Goal: Task Accomplishment & Management: Complete application form

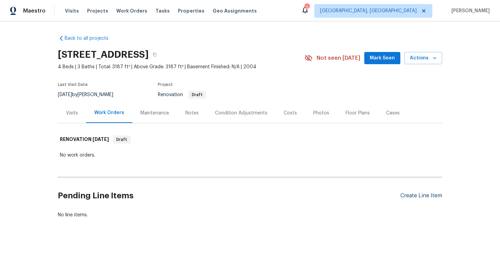
click at [423, 199] on div "Create Line Item" at bounding box center [421, 196] width 42 height 6
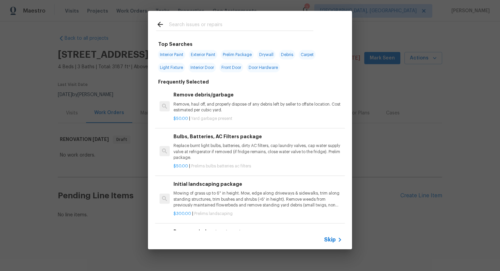
click at [330, 241] on span "Skip" at bounding box center [330, 240] width 12 height 7
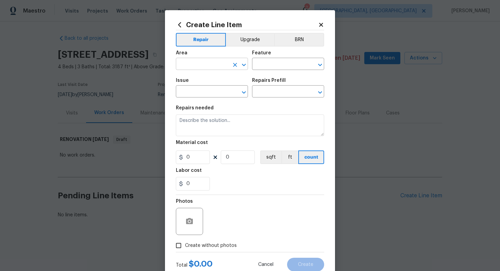
click at [221, 66] on input "text" at bounding box center [202, 64] width 53 height 11
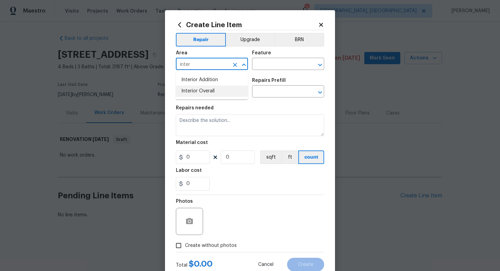
click at [219, 93] on li "Interior Overall" at bounding box center [212, 91] width 72 height 11
type input "Interior Overall"
click at [263, 69] on input "text" at bounding box center [278, 64] width 53 height 11
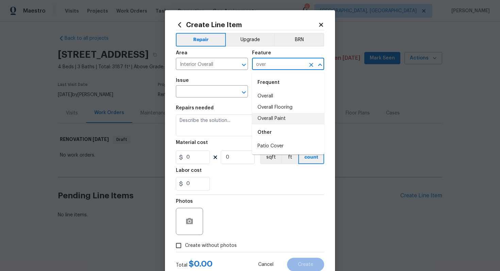
click at [272, 118] on li "Overall Paint" at bounding box center [288, 118] width 72 height 11
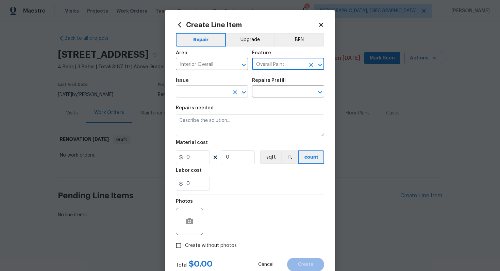
type input "Overall Paint"
click at [198, 93] on input "text" at bounding box center [202, 92] width 53 height 11
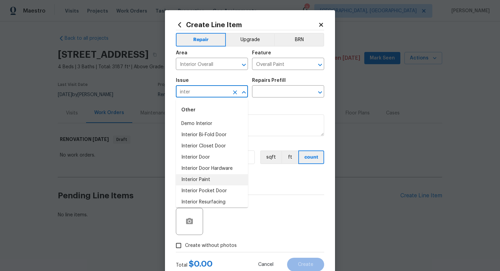
click at [215, 176] on li "Interior Paint" at bounding box center [212, 179] width 72 height 11
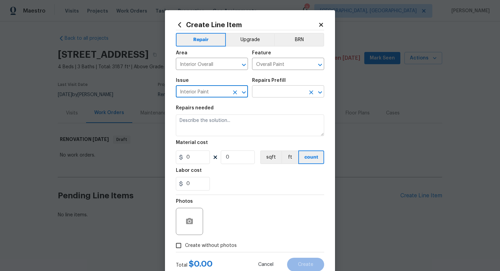
type input "Interior Paint"
click at [261, 93] on input "text" at bounding box center [278, 92] width 53 height 11
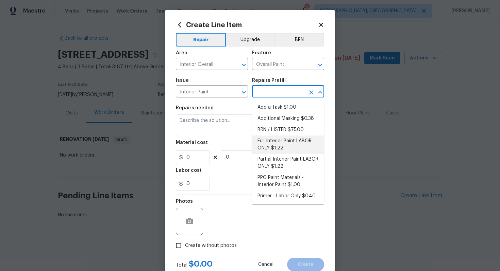
click at [284, 144] on li "Full Interior Paint LABOR ONLY $1.22" at bounding box center [288, 145] width 72 height 18
type input "Full Interior Paint LABOR ONLY $1.22"
type textarea "Full Interior paint - (walls, ceilings, trim, and doors) - PAINT PROVIDED BY OP…"
type input "1.22"
type input "1"
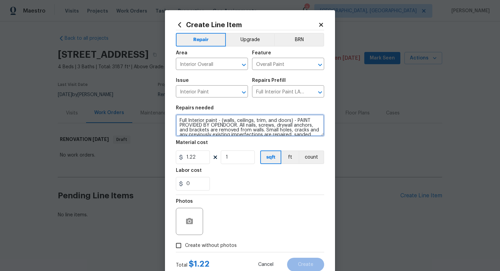
click at [176, 120] on textarea "Full Interior paint - (walls, ceilings, trim, and doors) - PAINT PROVIDED BY OP…" at bounding box center [250, 126] width 148 height 22
type textarea "#sala - Full Interior paint - (walls, ceilings, trim, and doors) - PAINT PROVID…"
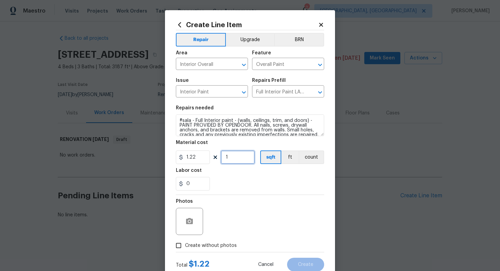
click at [234, 157] on input "1" at bounding box center [238, 158] width 34 height 14
type input "3187"
click at [206, 244] on span "Create without photos" at bounding box center [211, 245] width 52 height 7
click at [185, 244] on input "Create without photos" at bounding box center [178, 245] width 13 height 13
checkbox input "true"
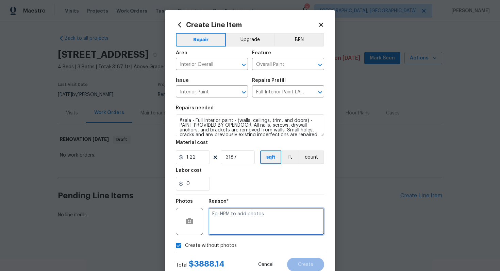
click at [259, 228] on textarea at bounding box center [266, 221] width 116 height 27
type textarea "n/a"
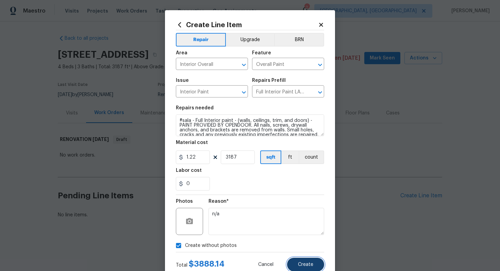
click at [308, 265] on span "Create" at bounding box center [305, 264] width 15 height 5
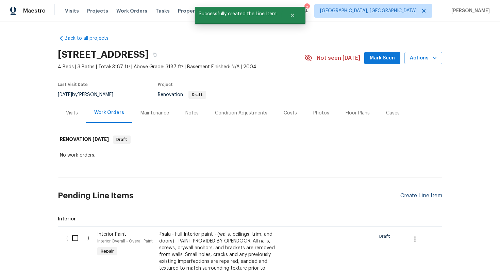
click at [416, 196] on div "Create Line Item" at bounding box center [421, 196] width 42 height 6
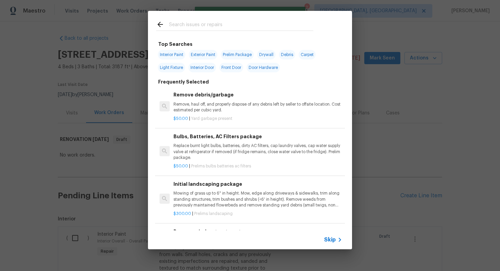
click at [331, 242] on span "Skip" at bounding box center [330, 240] width 12 height 7
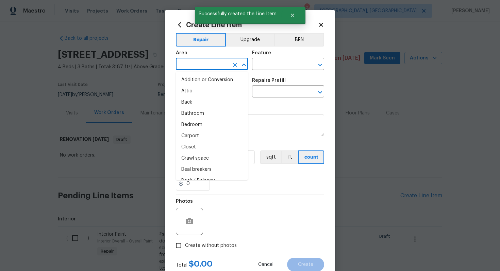
click at [196, 68] on input "text" at bounding box center [202, 64] width 53 height 11
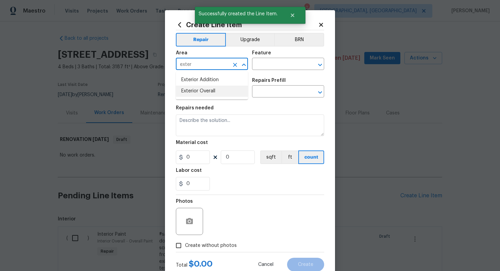
click at [206, 89] on li "Exterior Overall" at bounding box center [212, 91] width 72 height 11
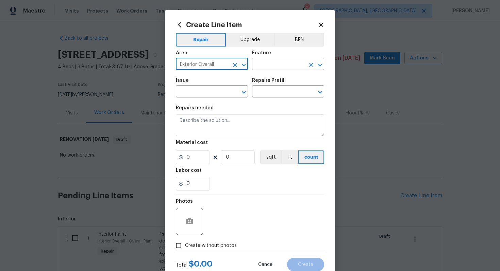
type input "Exterior Overall"
click at [266, 68] on input "text" at bounding box center [278, 64] width 53 height 11
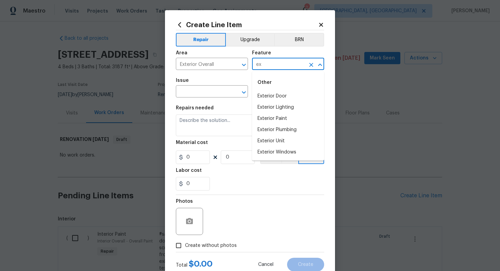
type input "e"
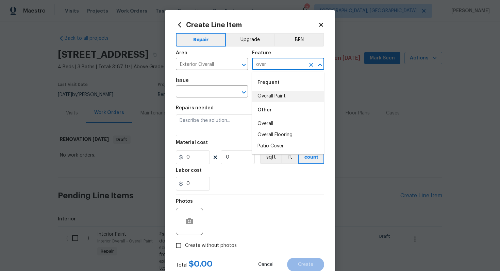
click at [288, 91] on li "Overall Paint" at bounding box center [288, 96] width 72 height 11
type input "Overall Paint"
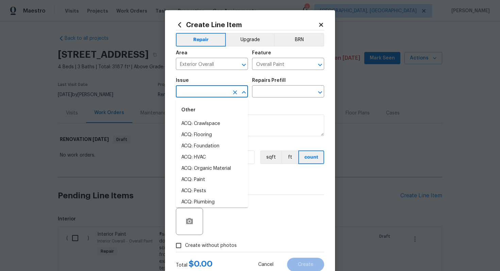
click at [185, 90] on input "text" at bounding box center [202, 92] width 53 height 11
click at [209, 169] on li "Exterior Paint" at bounding box center [212, 168] width 72 height 11
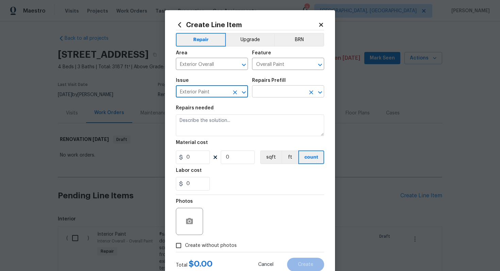
type input "Exterior Paint"
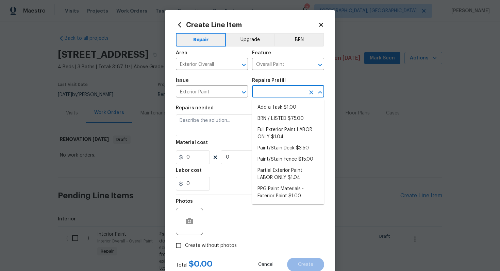
click at [280, 92] on input "text" at bounding box center [278, 92] width 53 height 11
click at [278, 133] on li "Full Exterior Paint LABOR ONLY $1.04" at bounding box center [288, 133] width 72 height 18
type input "Full Exterior Paint LABOR ONLY $1.04"
type textarea "Full Exterior Paint - Prep, mask and paint the exterior of the home. Ensure tha…"
type input "1.04"
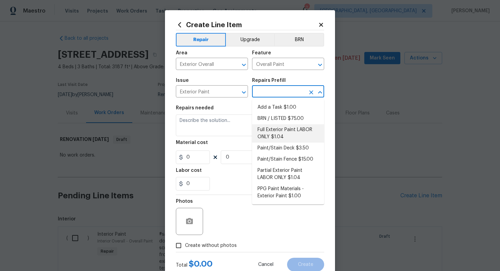
type input "1"
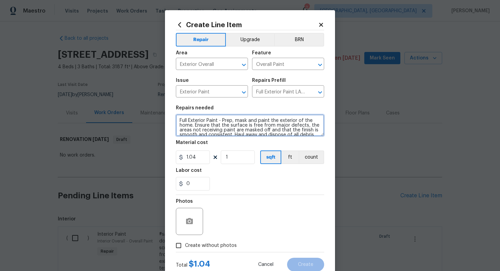
click at [178, 117] on textarea "Full Exterior Paint - Prep, mask and paint the exterior of the home. Ensure tha…" at bounding box center [250, 126] width 148 height 22
type textarea "#sala - Full Exterior Paint - Prep, mask and paint the exterior of the home. En…"
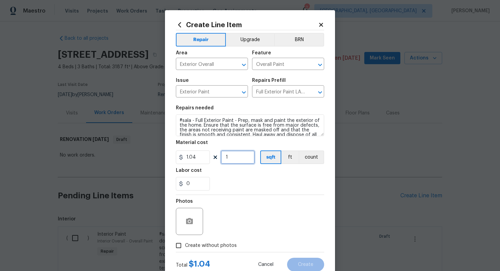
click at [240, 156] on input "1" at bounding box center [238, 158] width 34 height 14
type input "3187"
click at [220, 245] on span "Create without photos" at bounding box center [211, 245] width 52 height 7
click at [185, 245] on input "Create without photos" at bounding box center [178, 245] width 13 height 13
checkbox input "true"
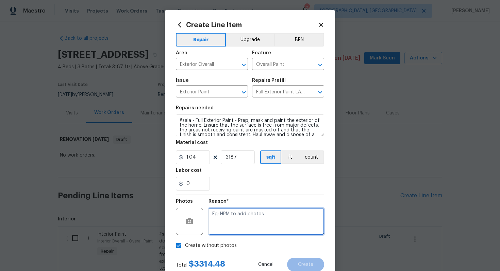
click at [240, 223] on textarea at bounding box center [266, 221] width 116 height 27
type textarea "n/a"
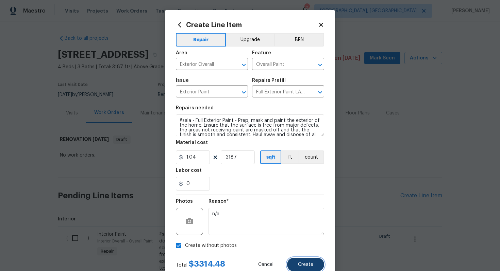
click at [298, 266] on span "Create" at bounding box center [305, 264] width 15 height 5
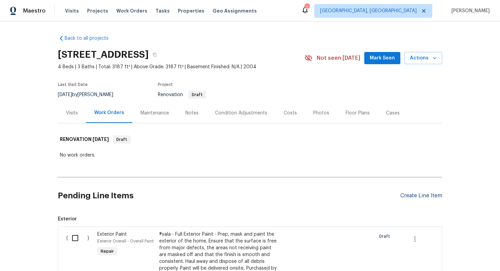
click at [423, 195] on div "Create Line Item" at bounding box center [421, 196] width 42 height 6
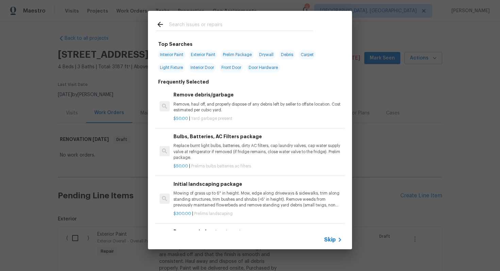
click at [334, 237] on span "Skip" at bounding box center [330, 240] width 12 height 7
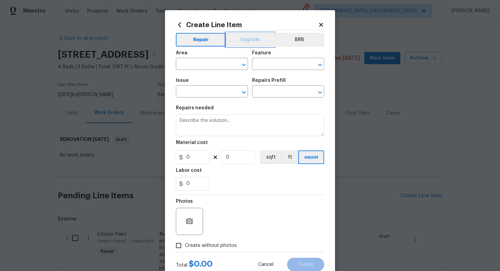
click at [254, 45] on button "Upgrade" at bounding box center [250, 40] width 49 height 14
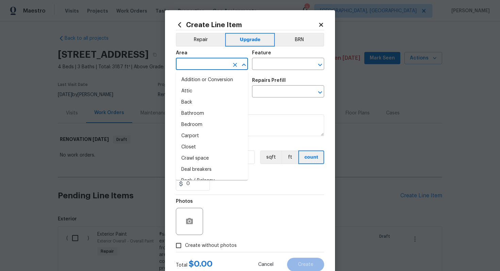
click at [211, 68] on input "text" at bounding box center [202, 64] width 53 height 11
type input "i"
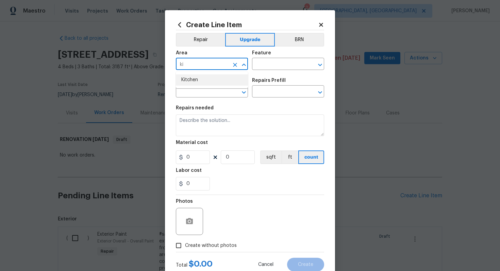
type input "ki"
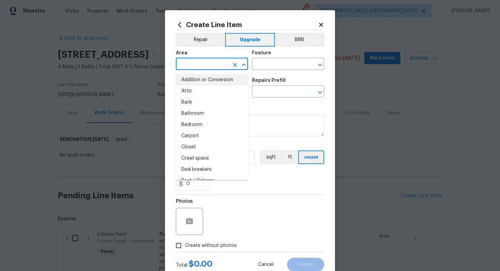
click at [196, 65] on input "text" at bounding box center [202, 64] width 53 height 11
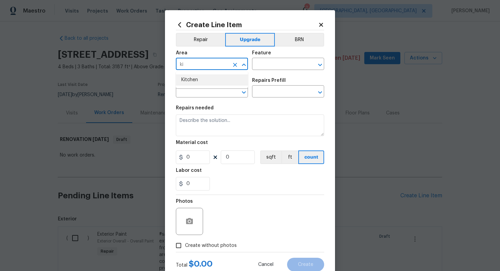
click at [202, 82] on li "Kitchen" at bounding box center [212, 79] width 72 height 11
type input "Kitchen"
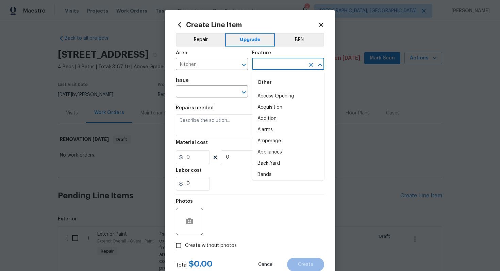
click at [280, 62] on input "text" at bounding box center [278, 64] width 53 height 11
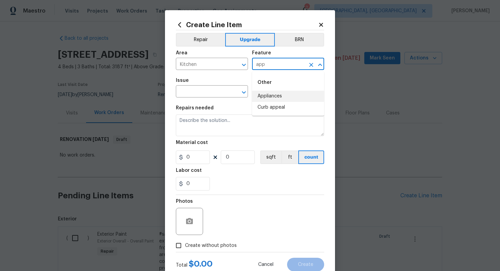
click at [286, 93] on li "Appliances" at bounding box center [288, 96] width 72 height 11
type input "Appliances"
click at [187, 94] on input "text" at bounding box center [202, 92] width 53 height 11
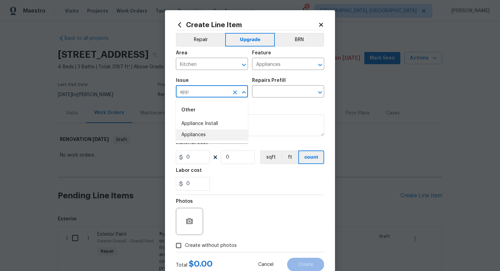
click at [199, 140] on li "Appliances" at bounding box center [212, 135] width 72 height 11
type input "Appliances"
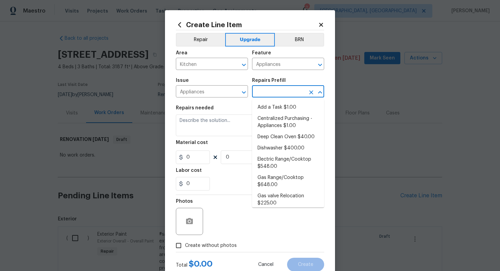
click at [270, 92] on input "text" at bounding box center [278, 92] width 53 height 11
click at [271, 107] on li "Add a Task $1.00" at bounding box center [288, 107] width 72 height 11
type input "Add a Task $1.00"
type textarea "HPM to detail"
type input "1"
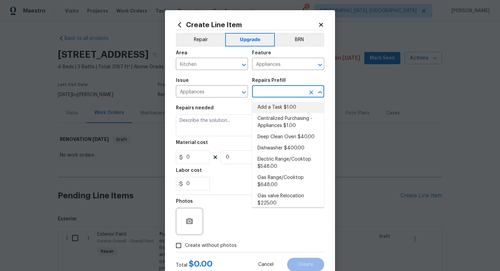
type input "1"
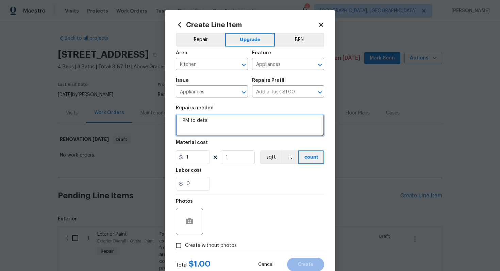
click at [219, 119] on textarea "HPM to detail" at bounding box center [250, 126] width 148 height 22
paste textarea "Install SS appliance package"
type textarea "#sala - Install SS appliance package"
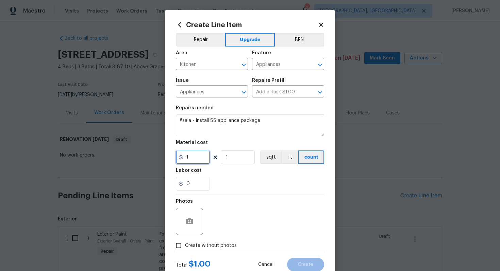
click at [195, 155] on input "1" at bounding box center [193, 158] width 34 height 14
type input "4500"
click at [217, 243] on span "Create without photos" at bounding box center [211, 245] width 52 height 7
click at [185, 243] on input "Create without photos" at bounding box center [178, 245] width 13 height 13
checkbox input "true"
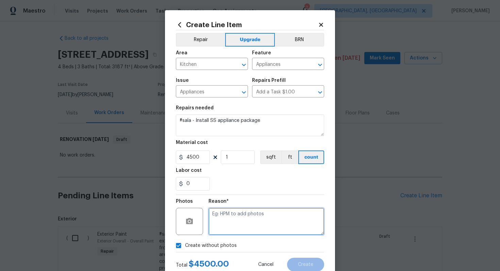
click at [228, 230] on textarea at bounding box center [266, 221] width 116 height 27
type textarea "n/a"
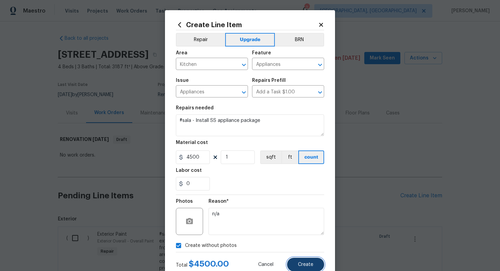
click at [296, 262] on button "Create" at bounding box center [305, 265] width 37 height 14
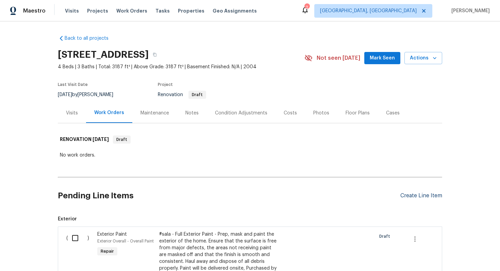
click at [405, 193] on div "Create Line Item" at bounding box center [421, 196] width 42 height 6
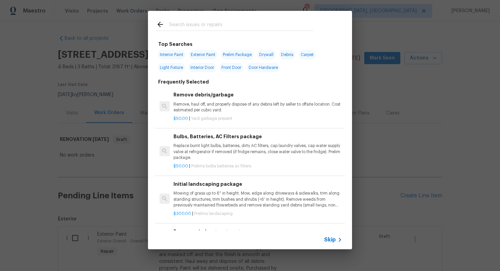
click at [331, 236] on div "Skip" at bounding box center [334, 240] width 20 height 8
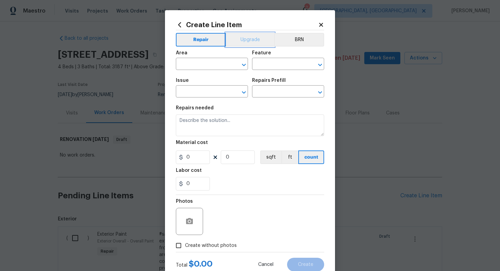
click at [241, 35] on button "Upgrade" at bounding box center [250, 40] width 49 height 14
click at [208, 63] on input "text" at bounding box center [202, 64] width 53 height 11
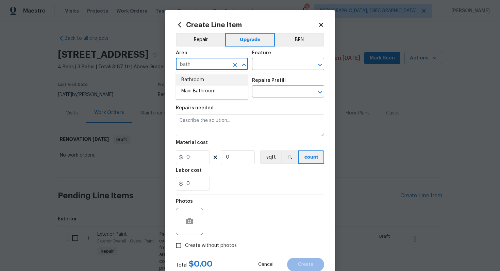
click at [207, 82] on li "Bathroom" at bounding box center [212, 79] width 72 height 11
type input "Bathroom"
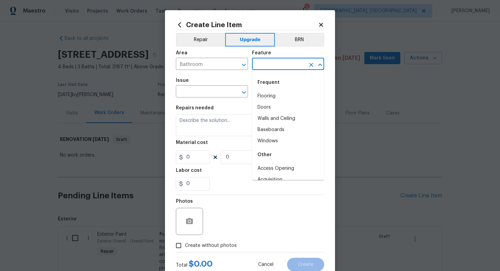
click at [279, 62] on input "text" at bounding box center [278, 64] width 53 height 11
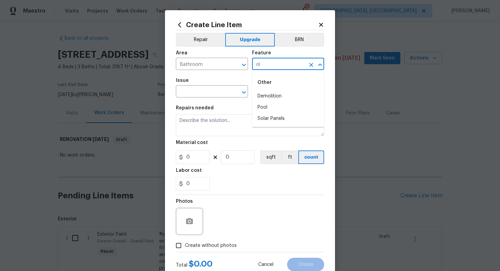
type input "o"
click at [287, 105] on li "Plumbing" at bounding box center [288, 107] width 72 height 11
type input "Plumbing"
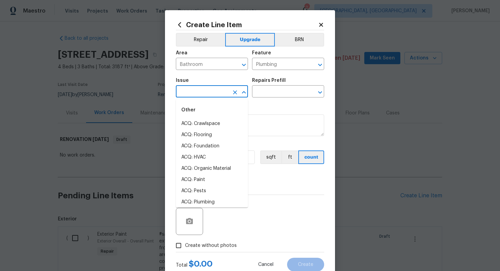
click at [187, 97] on input "text" at bounding box center [202, 92] width 53 height 11
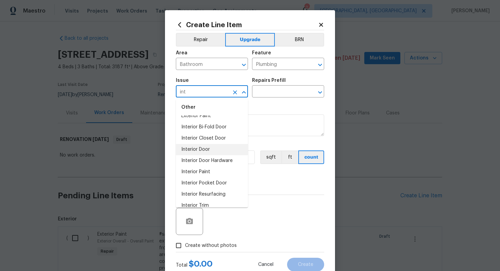
scroll to position [37, 0]
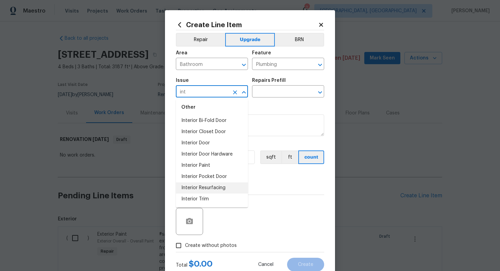
click at [208, 185] on li "Interior Resurfacing" at bounding box center [212, 188] width 72 height 11
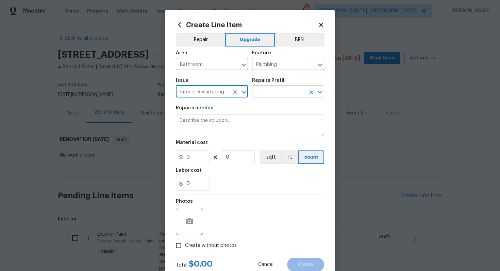
type input "Interior Resurfacing"
click at [271, 96] on input "text" at bounding box center [278, 92] width 53 height 11
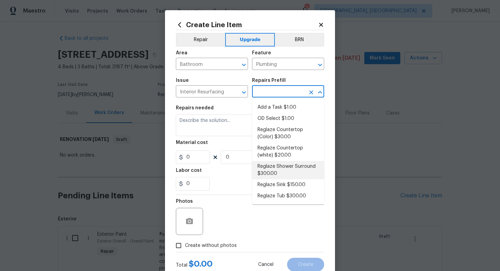
click at [275, 171] on li "Reglaze Shower Surround $300.00" at bounding box center [288, 170] width 72 height 18
type input "Reglaze Shower Surround $300.00"
type textarea "Prep, mask, clean and reglaze the fiberglass shower surround (white) both on th…"
type input "300"
type input "1"
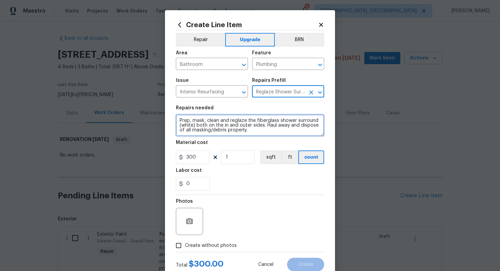
click at [177, 118] on textarea "Prep, mask, clean and reglaze the fiberglass shower surround (white) both on th…" at bounding box center [250, 126] width 148 height 22
paste textarea "Refinish showers"
type textarea "#sala - Refinish showers - Prep, mask, clean and reglaze the fiberglass shower …"
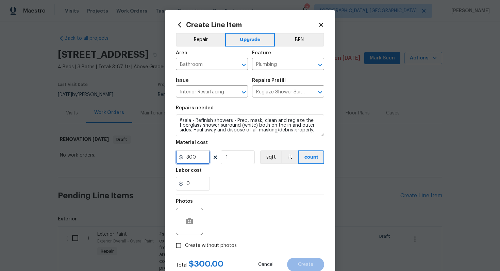
click at [201, 164] on input "300" at bounding box center [193, 158] width 34 height 14
type input "950"
click at [217, 240] on label "Create without photos" at bounding box center [204, 245] width 65 height 13
click at [185, 240] on input "Create without photos" at bounding box center [178, 245] width 13 height 13
checkbox input "true"
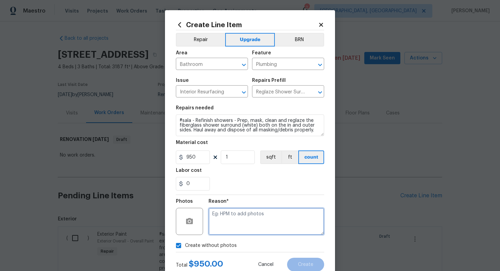
click at [235, 223] on textarea at bounding box center [266, 221] width 116 height 27
type textarea "n/a"
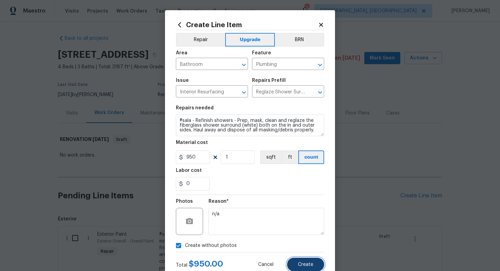
click at [310, 265] on span "Create" at bounding box center [305, 264] width 15 height 5
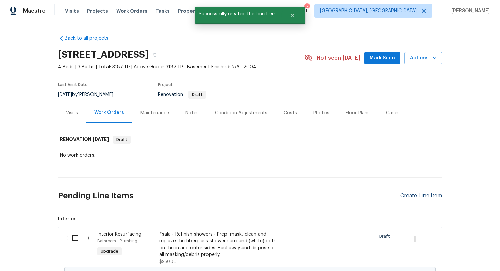
click at [411, 195] on div "Create Line Item" at bounding box center [421, 196] width 42 height 6
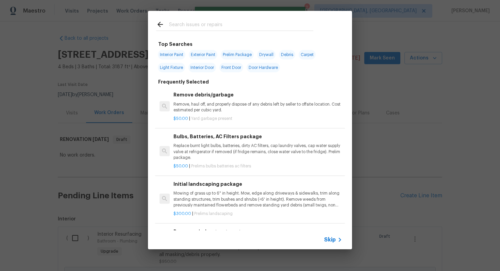
click at [330, 237] on span "Skip" at bounding box center [330, 240] width 12 height 7
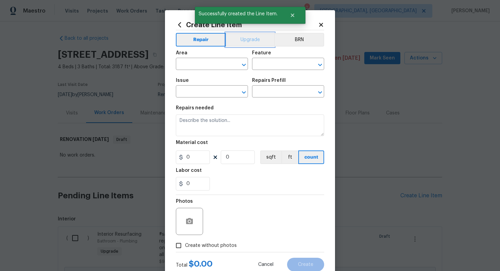
click at [235, 38] on button "Upgrade" at bounding box center [250, 40] width 49 height 14
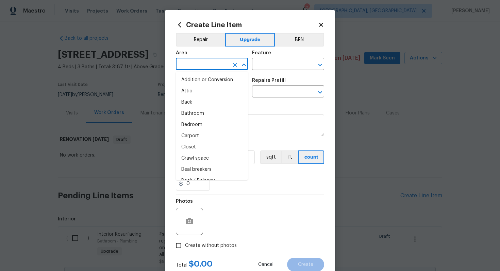
click at [197, 62] on input "text" at bounding box center [202, 64] width 53 height 11
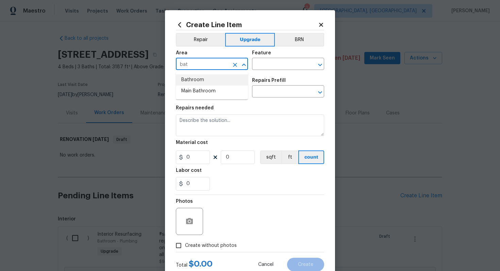
click at [191, 76] on li "Bathroom" at bounding box center [212, 79] width 72 height 11
type input "Bathroom"
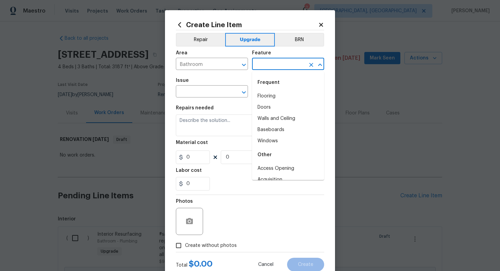
click at [263, 62] on input "text" at bounding box center [278, 64] width 53 height 11
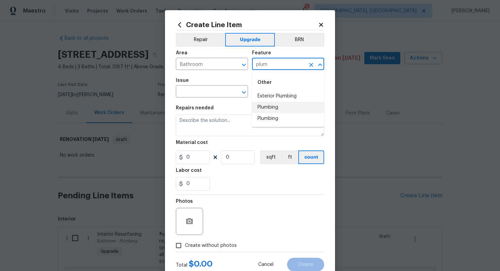
click at [274, 109] on li "Plumbing" at bounding box center [288, 107] width 72 height 11
type input "Plumbing"
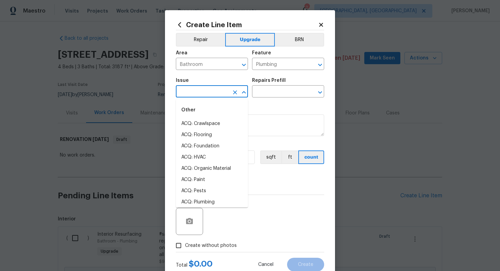
click at [198, 92] on input "text" at bounding box center [202, 92] width 53 height 11
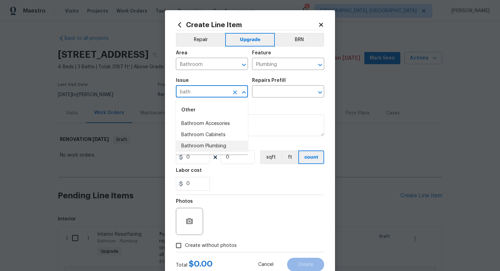
click at [216, 143] on li "Bathroom Plumbing" at bounding box center [212, 146] width 72 height 11
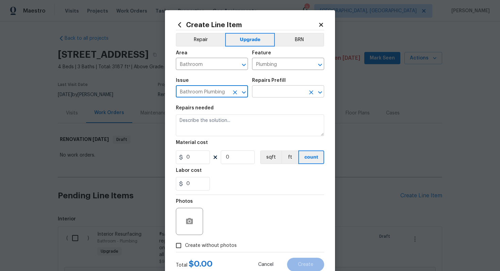
click at [270, 93] on input "text" at bounding box center [278, 92] width 53 height 11
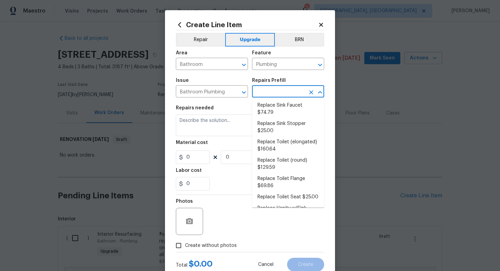
scroll to position [354, 0]
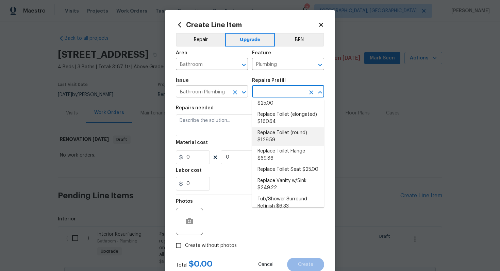
click at [213, 94] on input "Bathroom Plumbing" at bounding box center [202, 92] width 53 height 11
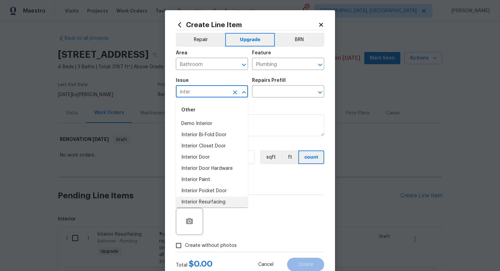
click at [215, 200] on li "Interior Resurfacing" at bounding box center [212, 202] width 72 height 11
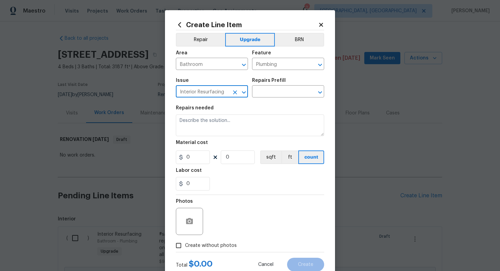
type input "Interior Resurfacing"
click at [263, 102] on section "Repairs needed Material cost 0 0 sqft ft count Labor cost 0" at bounding box center [250, 148] width 148 height 93
click at [263, 96] on input "text" at bounding box center [278, 92] width 53 height 11
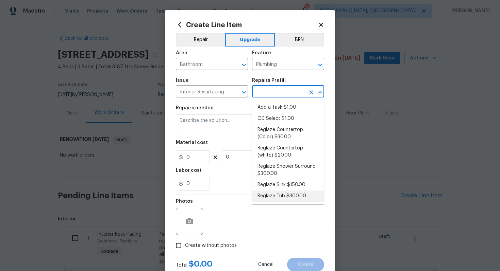
click at [290, 192] on li "Reglaze Tub $300.00" at bounding box center [288, 196] width 72 height 11
type input "Reglaze Tub $300.00"
type textarea "Prep, mask, clean and reglaze the tub (white) both on the in and outer sides. H…"
type input "300"
type input "1"
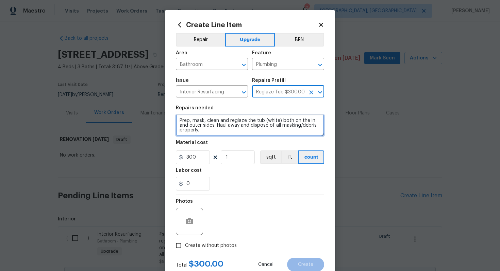
click at [177, 121] on textarea "Prep, mask, clean and reglaze the tub (white) both on the in and outer sides. H…" at bounding box center [250, 126] width 148 height 22
type textarea "#sala - Prep, mask, clean and reglaze the tub (white) both on the in and outer …"
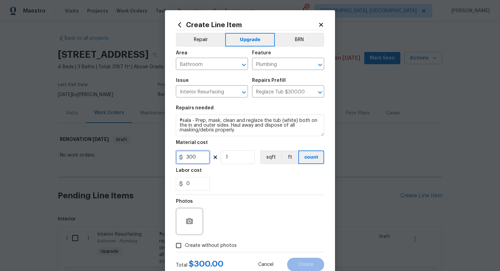
click at [207, 157] on input "300" at bounding box center [193, 158] width 34 height 14
type input "450"
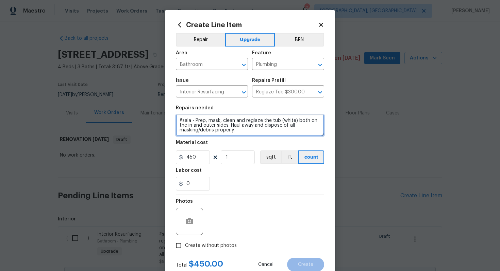
click at [195, 119] on textarea "#sala - Prep, mask, clean and reglaze the tub (white) both on the in and outer …" at bounding box center [250, 126] width 148 height 22
paste textarea "Secondary Bath."
type textarea "#sala - Secondary Bath. - Prep, mask, clean and reglaze the tub (white) both on…"
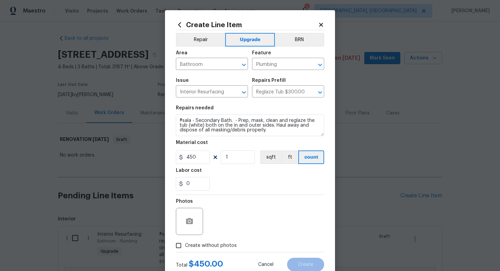
click at [216, 247] on span "Create without photos" at bounding box center [211, 245] width 52 height 7
click at [185, 247] on input "Create without photos" at bounding box center [178, 245] width 13 height 13
checkbox input "true"
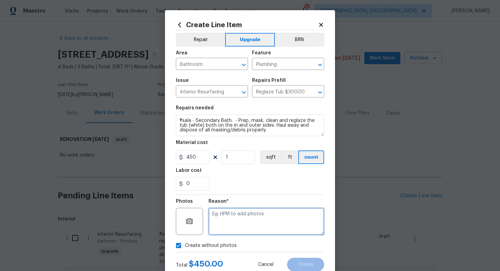
click at [244, 217] on textarea at bounding box center [266, 221] width 116 height 27
type textarea "n/a"
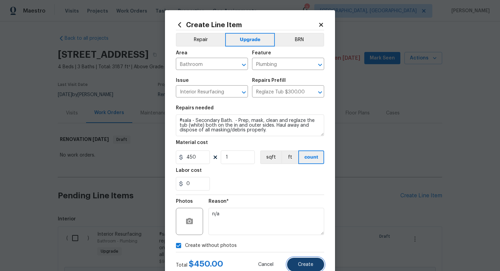
click at [304, 267] on span "Create" at bounding box center [305, 264] width 15 height 5
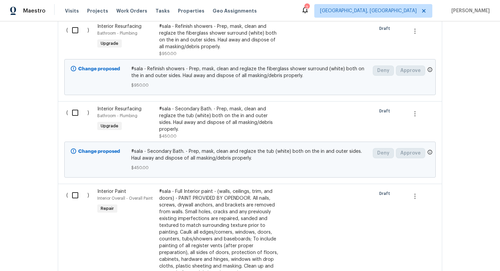
scroll to position [176, 0]
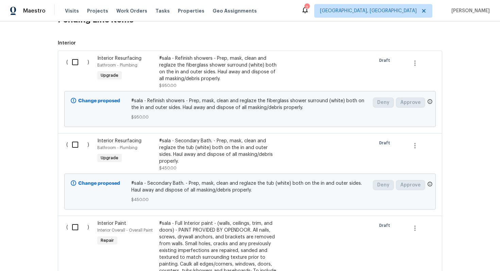
click at [128, 56] on span "Interior Resurfacing" at bounding box center [119, 58] width 44 height 5
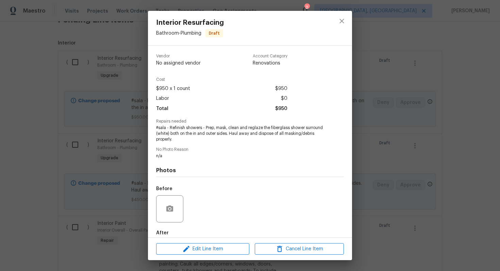
click at [116, 55] on div "Interior Resurfacing Bathroom - Plumbing Draft Vendor No assigned vendor Accoun…" at bounding box center [250, 135] width 500 height 271
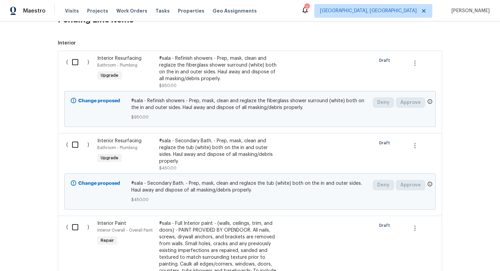
click at [135, 54] on div "Interior Resurfacing Bathroom - Plumbing Upgrade" at bounding box center [126, 72] width 62 height 38
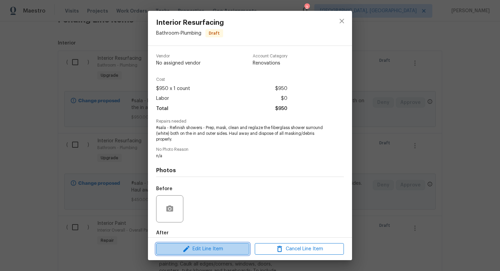
click at [204, 247] on span "Edit Line Item" at bounding box center [202, 249] width 89 height 8
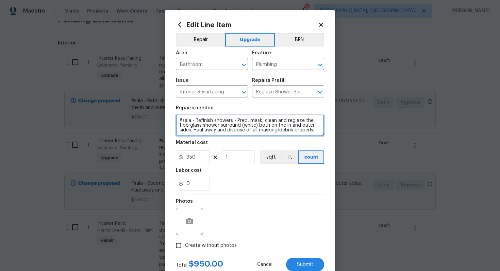
click at [195, 120] on textarea "#sala - Refinish showers - Prep, mask, clean and reglaze the fiberglass shower …" at bounding box center [250, 126] width 148 height 22
paste textarea "Secondary Bath."
type textarea "#sala - Secondary Bath. - Refinish showers - Prep, mask, clean and reglaze the …"
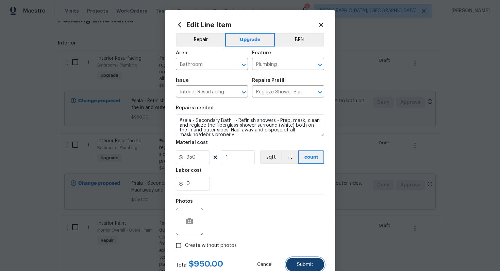
click at [313, 263] on span "Submit" at bounding box center [305, 264] width 16 height 5
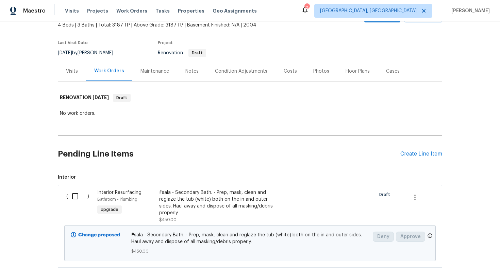
scroll to position [0, 0]
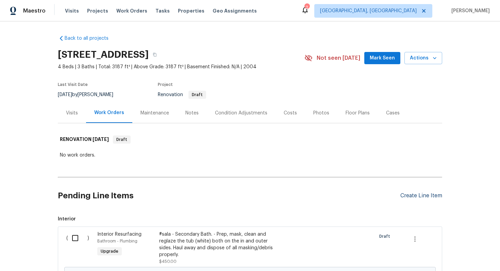
click at [416, 196] on div "Create Line Item" at bounding box center [421, 196] width 42 height 6
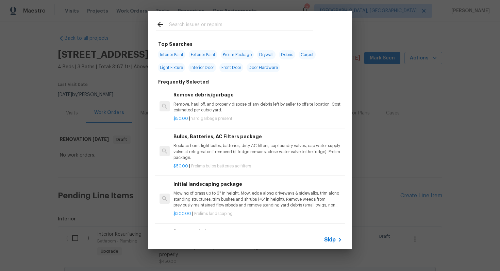
click at [337, 236] on icon at bounding box center [340, 240] width 8 height 8
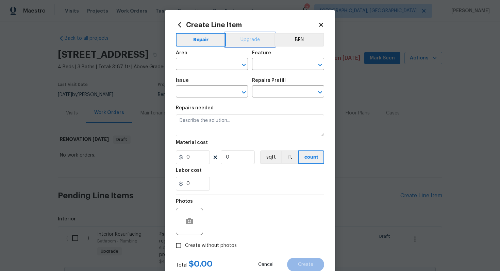
click at [252, 39] on button "Upgrade" at bounding box center [250, 40] width 49 height 14
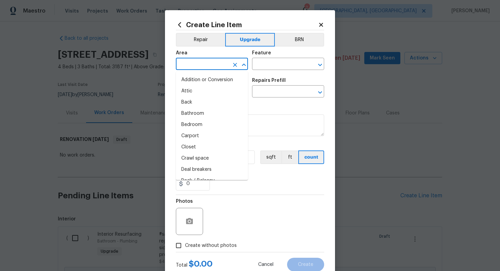
click at [204, 64] on input "text" at bounding box center [202, 64] width 53 height 11
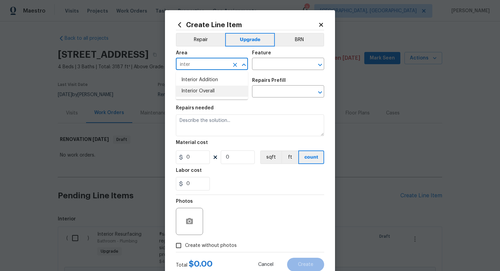
click at [207, 88] on li "Interior Overall" at bounding box center [212, 91] width 72 height 11
type input "Interior Overall"
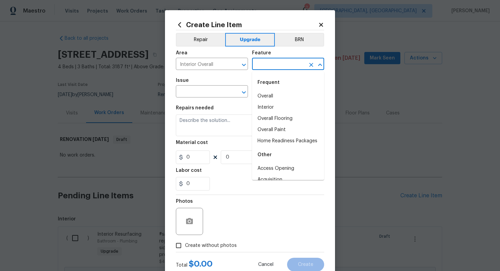
click at [264, 63] on input "text" at bounding box center [278, 64] width 53 height 11
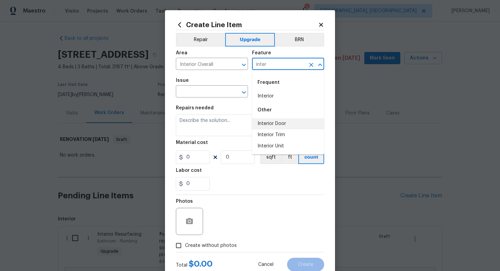
click at [267, 119] on li "Interior Door" at bounding box center [288, 123] width 72 height 11
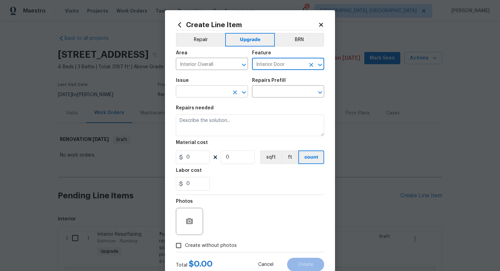
type input "Interior Door"
click at [212, 97] on input "text" at bounding box center [202, 92] width 53 height 11
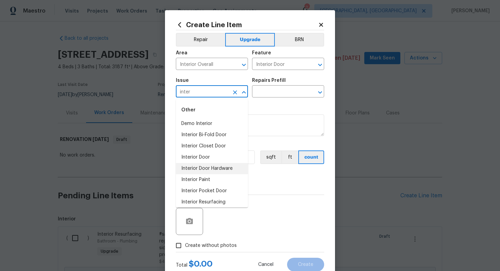
click at [222, 167] on li "Interior Door Hardware" at bounding box center [212, 168] width 72 height 11
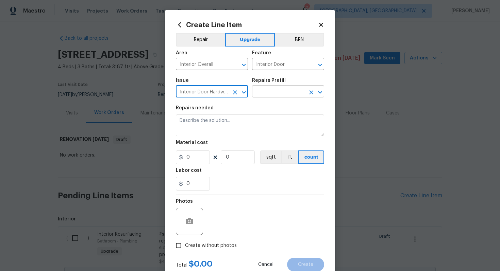
type input "Interior Door Hardware"
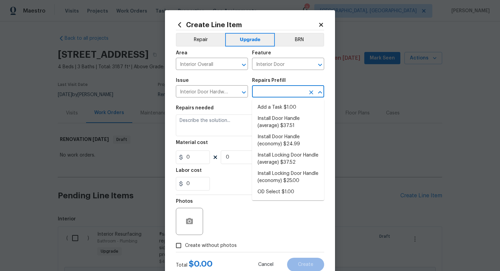
click at [266, 92] on input "text" at bounding box center [278, 92] width 53 height 11
click at [276, 126] on li "Install Door Handle (average) $37.51" at bounding box center [288, 122] width 72 height 18
type input "Install Door Handle (average) $37.51"
type textarea "Remove the existing interior door handle (if present). Install a new (average) …"
type input "37.51"
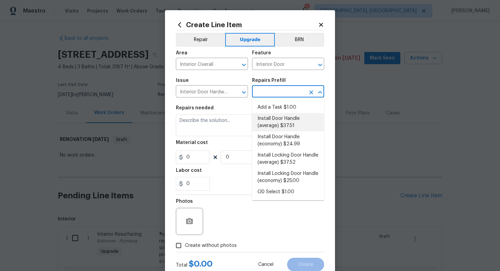
type input "1"
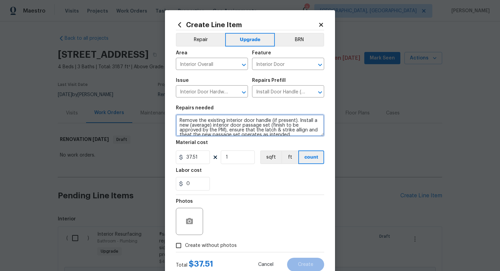
click at [178, 119] on textarea "Remove the existing interior door handle (if present). Install a new (average) …" at bounding box center [250, 126] width 148 height 22
type textarea "#sala - Remove the existing interior door handle (if present). Install a new (a…"
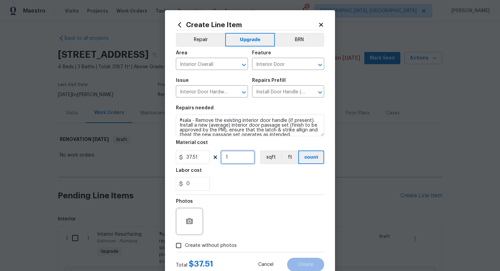
click at [251, 157] on input "1" at bounding box center [238, 158] width 34 height 14
type input "15"
click at [217, 243] on span "Create without photos" at bounding box center [211, 245] width 52 height 7
click at [185, 243] on input "Create without photos" at bounding box center [178, 245] width 13 height 13
checkbox input "true"
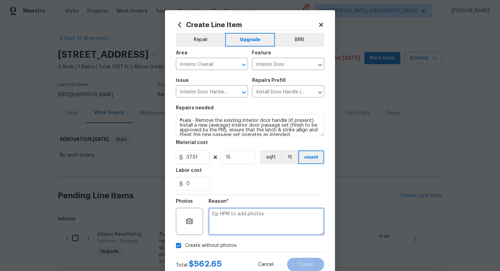
click at [228, 217] on textarea at bounding box center [266, 221] width 116 height 27
type textarea "m"
type textarea "n/a"
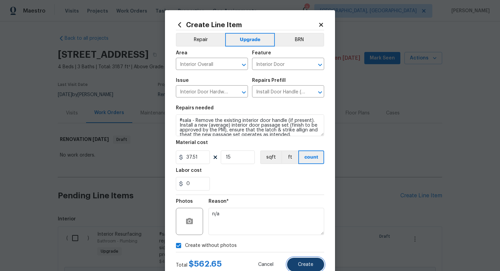
click at [306, 267] on span "Create" at bounding box center [305, 264] width 15 height 5
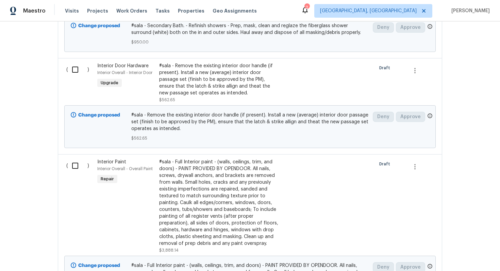
scroll to position [332, 0]
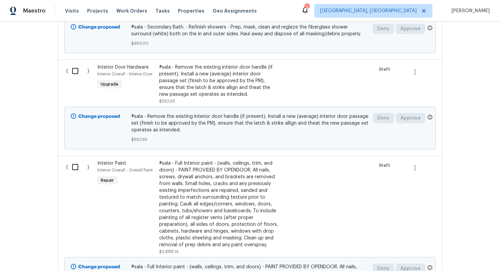
click at [135, 65] on span "Interior Door Hardware" at bounding box center [122, 67] width 51 height 5
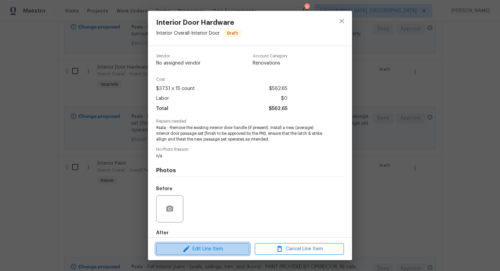
click at [231, 247] on span "Edit Line Item" at bounding box center [202, 249] width 89 height 8
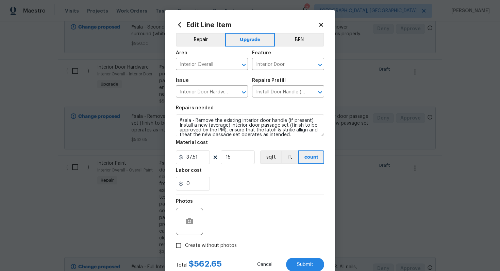
click at [321, 23] on icon at bounding box center [321, 25] width 6 height 6
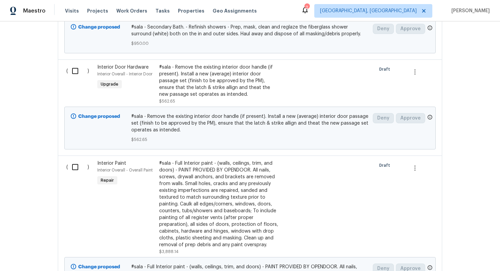
scroll to position [0, 0]
